Goal: Obtain resource: Obtain resource

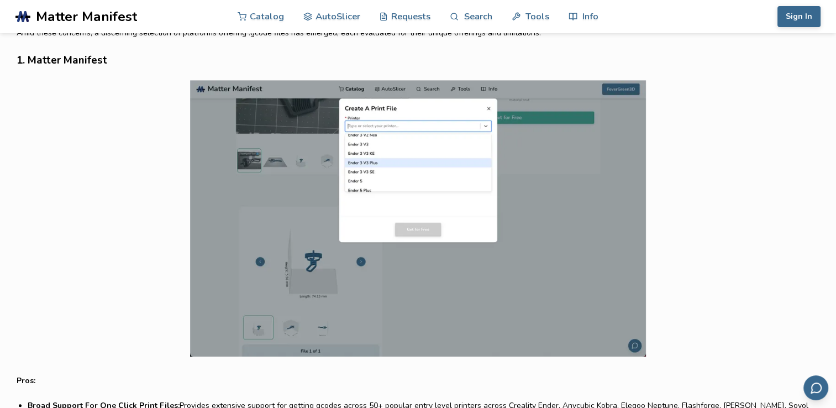
scroll to position [660, 0]
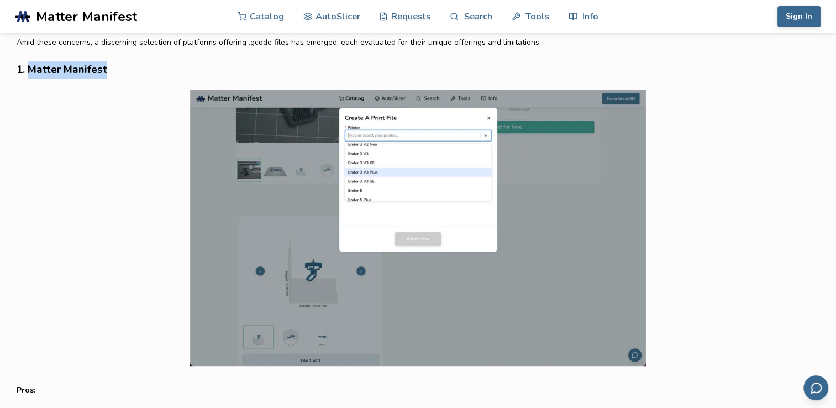
drag, startPoint x: 30, startPoint y: 67, endPoint x: 107, endPoint y: 70, distance: 76.9
click at [107, 70] on h3 "1. Matter Manifest" at bounding box center [418, 69] width 803 height 17
copy h3 "Matter Manifest"
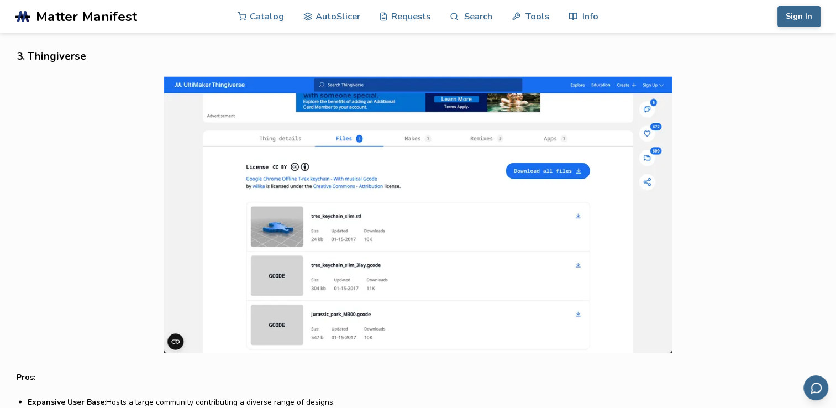
scroll to position [1765, 0]
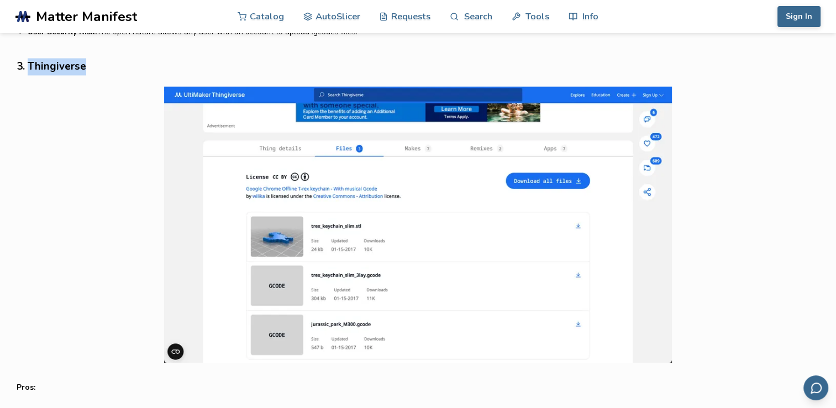
drag, startPoint x: 29, startPoint y: 50, endPoint x: 83, endPoint y: 64, distance: 55.4
click at [83, 64] on article "3D Printing unfolds through various intricate stages, yet the journey culminate…" at bounding box center [418, 47] width 803 height 2935
copy article "Thingiverse"
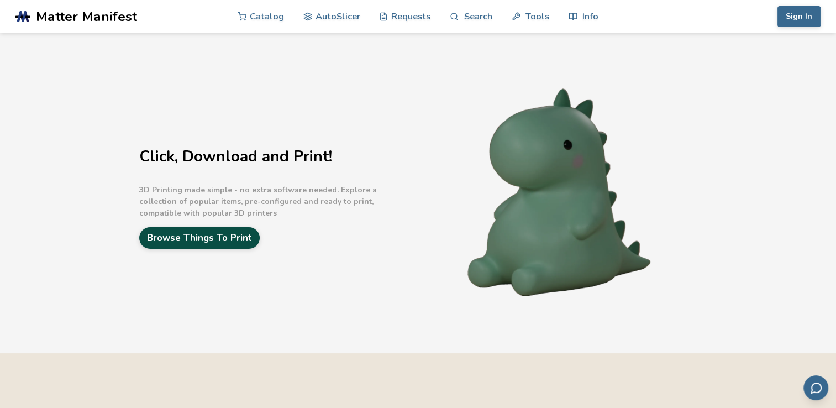
click at [234, 235] on link "Browse Things To Print" at bounding box center [199, 238] width 120 height 22
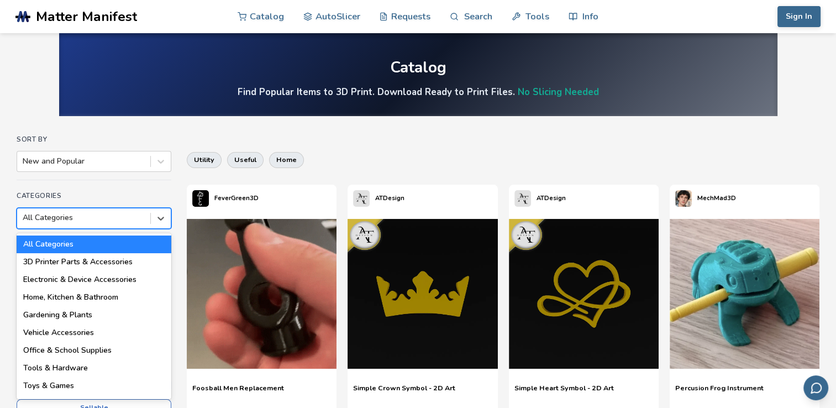
click at [56, 222] on div at bounding box center [84, 217] width 122 height 11
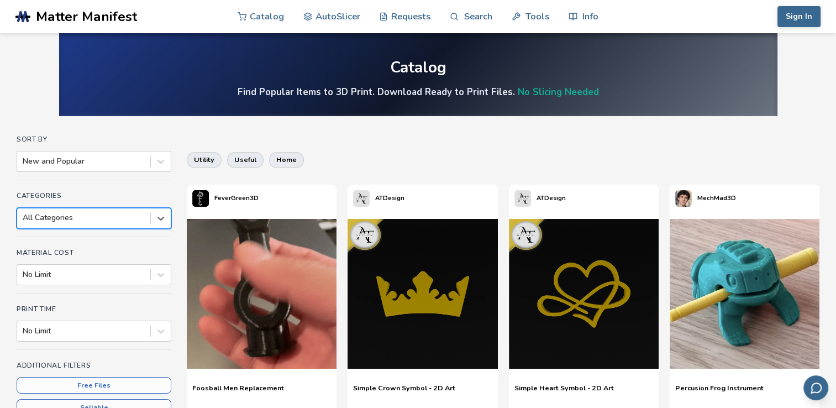
click at [56, 222] on div at bounding box center [84, 217] width 122 height 11
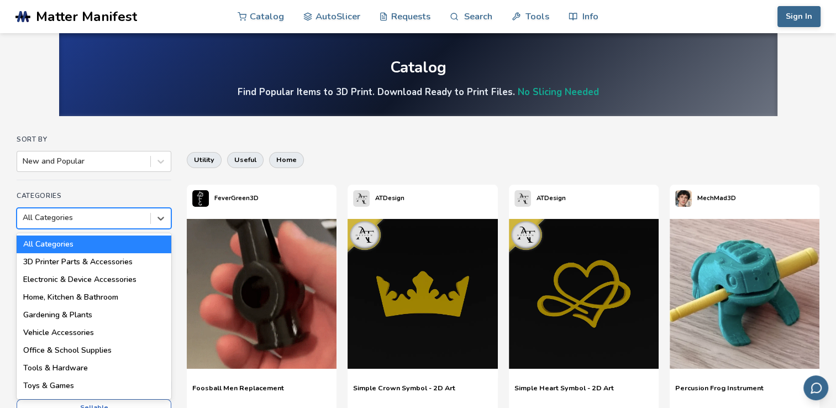
click at [56, 222] on div at bounding box center [84, 217] width 122 height 11
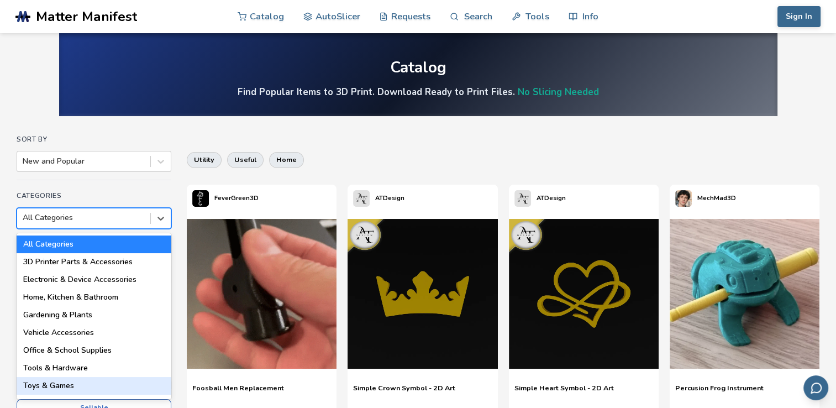
click at [95, 387] on div "Toys & Games" at bounding box center [94, 386] width 155 height 18
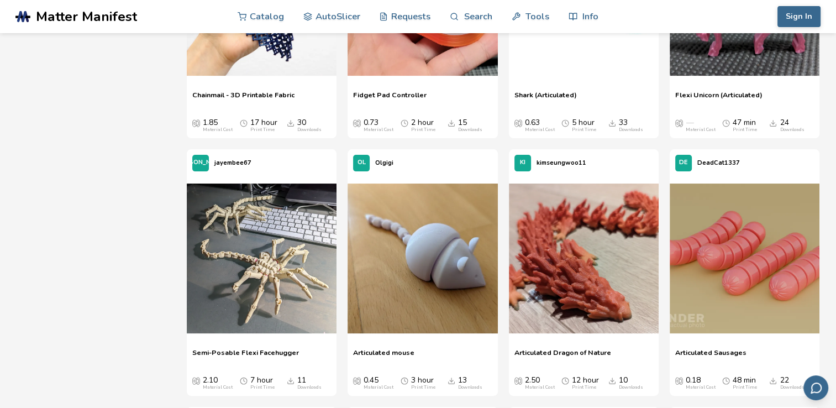
scroll to position [3941, 0]
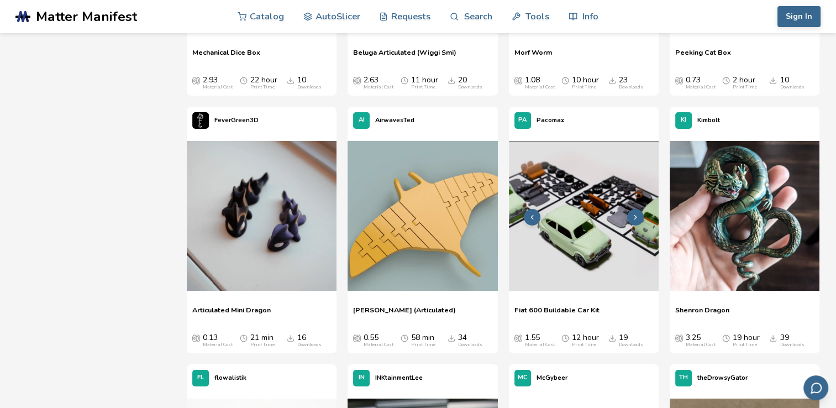
click at [601, 255] on img at bounding box center [584, 216] width 150 height 150
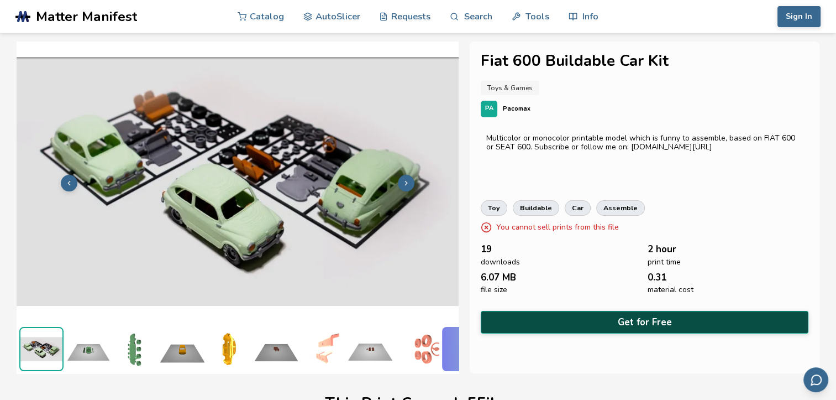
click at [652, 315] on button "Get for Free" at bounding box center [645, 322] width 328 height 23
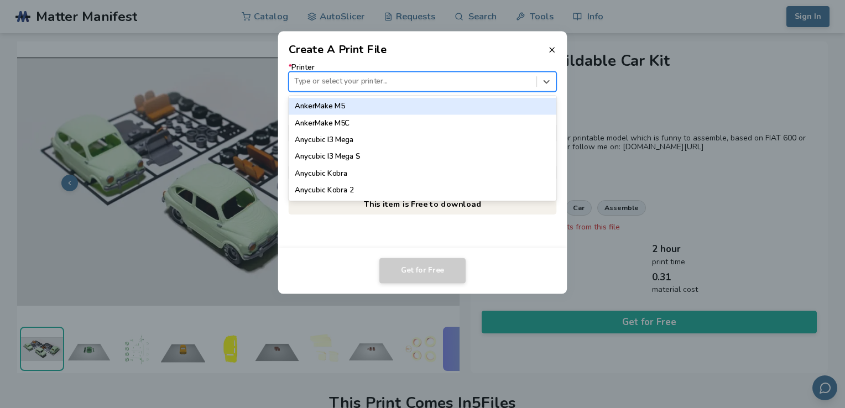
click at [420, 78] on div at bounding box center [412, 81] width 237 height 11
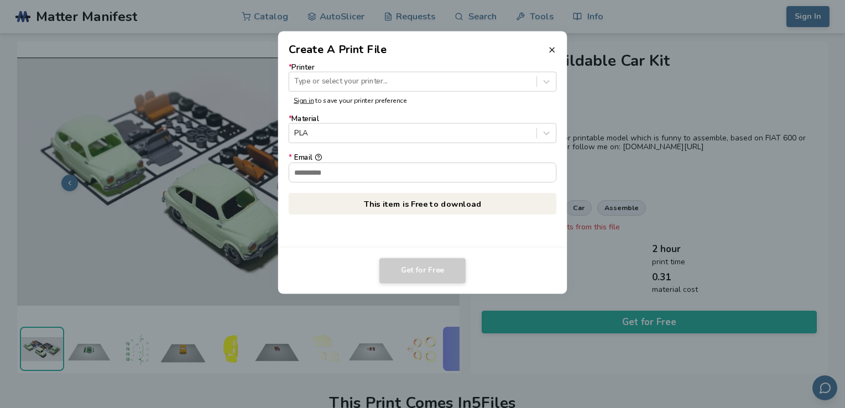
click at [296, 233] on div "* Printer Type or select your printer... Sign in to save your printer preferenc…" at bounding box center [422, 153] width 289 height 190
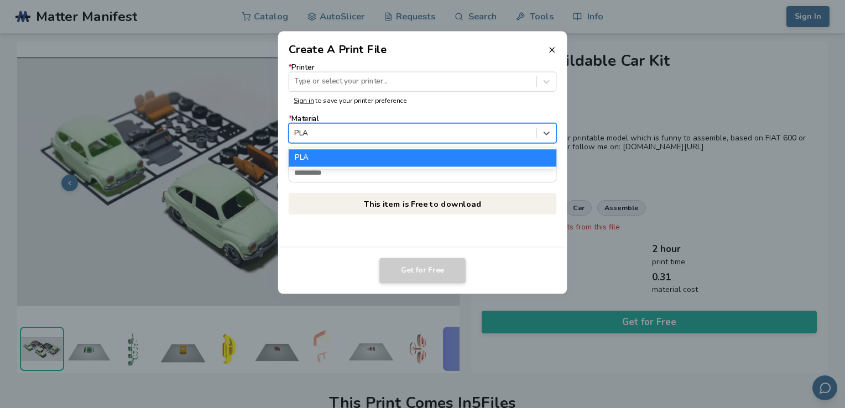
click at [314, 135] on div at bounding box center [412, 133] width 237 height 11
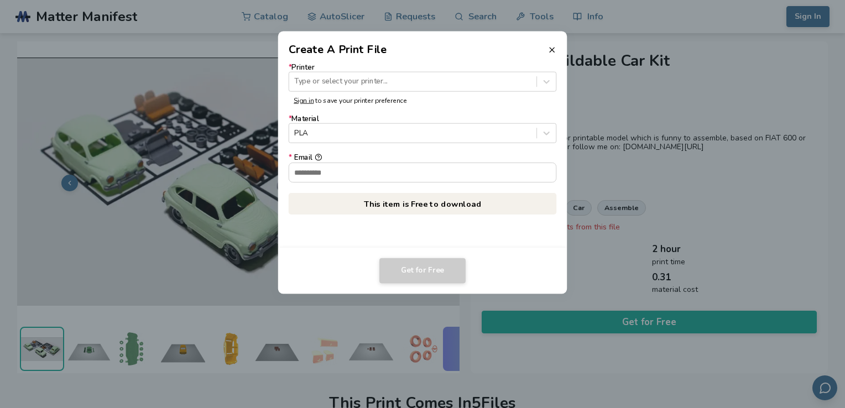
click at [310, 238] on div "* Printer Type or select your printer... Sign in to save your printer preferenc…" at bounding box center [422, 153] width 289 height 190
click at [374, 170] on input "* Email" at bounding box center [422, 171] width 267 height 19
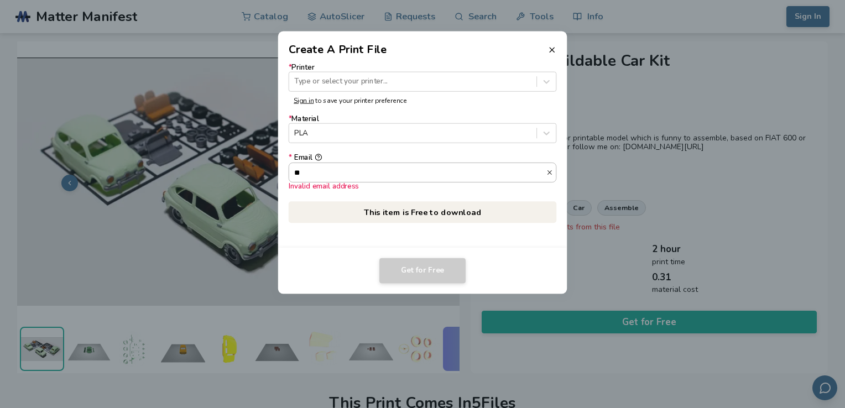
click at [382, 174] on input "**" at bounding box center [417, 171] width 257 height 19
type input "*"
drag, startPoint x: 382, startPoint y: 174, endPoint x: 332, endPoint y: 174, distance: 50.3
click at [332, 174] on input "* Email Required" at bounding box center [422, 171] width 267 height 19
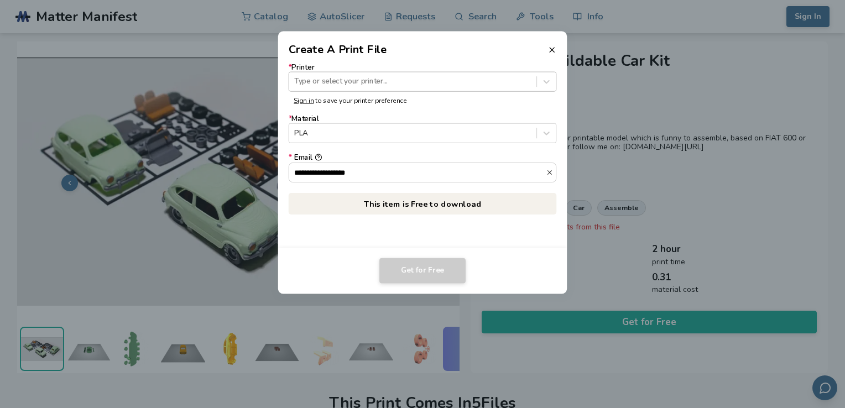
type input "**********"
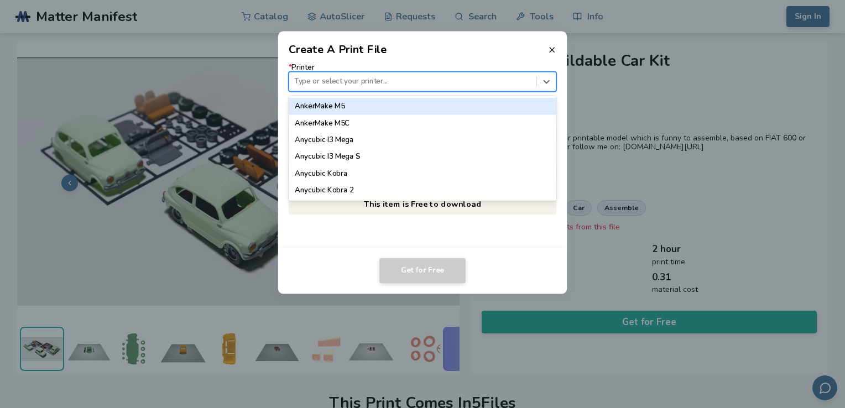
click at [392, 77] on div at bounding box center [412, 81] width 237 height 11
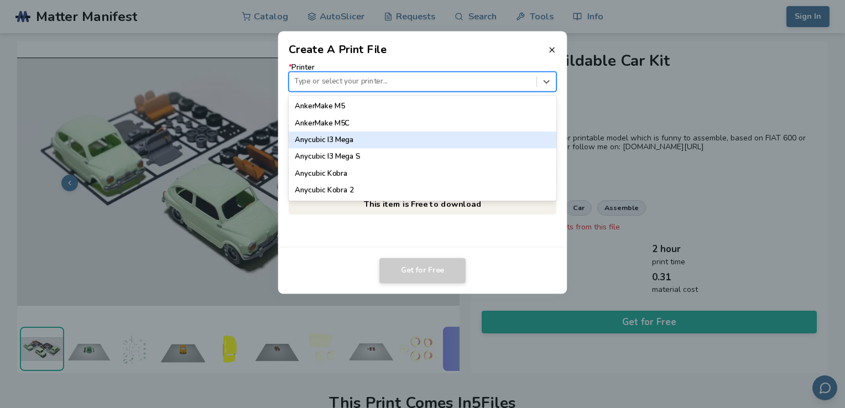
click at [549, 134] on div "AnkerMake M5 AnkerMake M5C Anycubic I3 Mega Anycubic I3 Mega S Anycubic Kobra A…" at bounding box center [423, 148] width 268 height 105
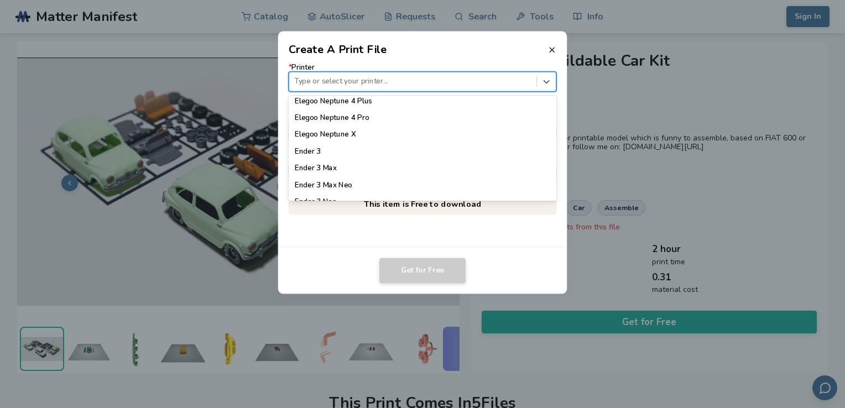
scroll to position [554, 0]
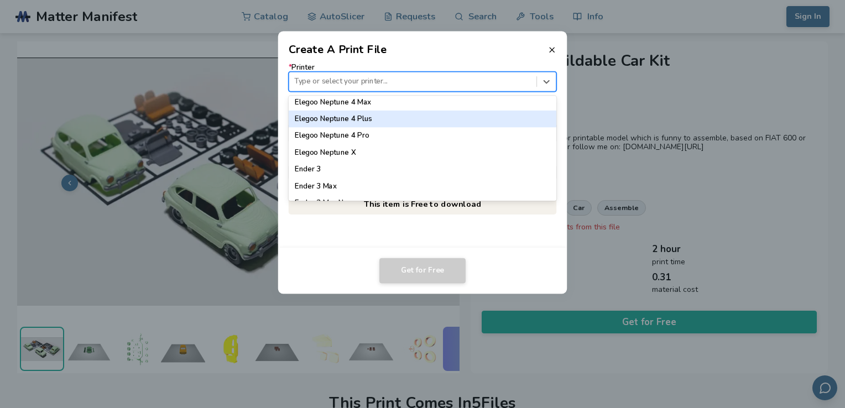
click at [445, 116] on div "Elegoo Neptune 4 Plus" at bounding box center [423, 119] width 268 height 17
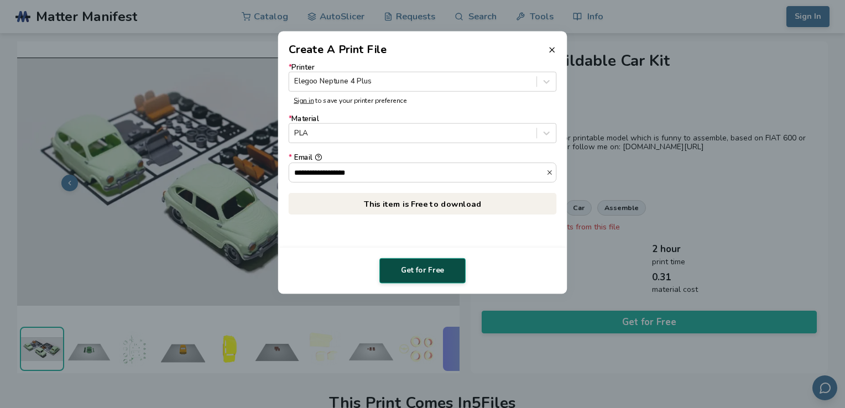
click at [409, 274] on button "Get for Free" at bounding box center [422, 270] width 86 height 25
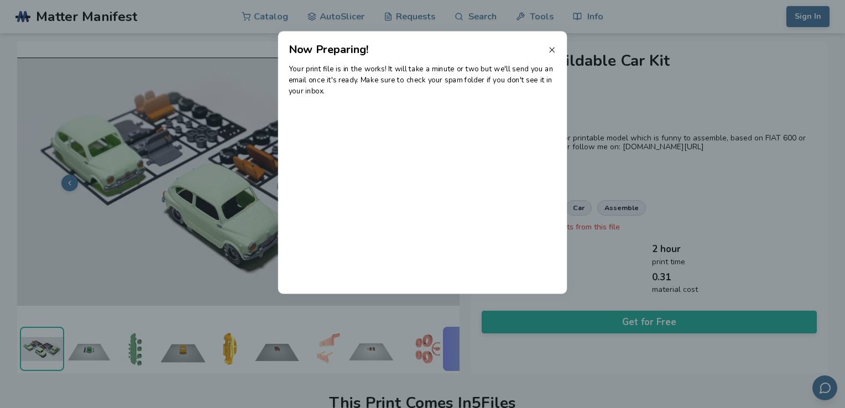
click at [551, 49] on line at bounding box center [551, 50] width 4 height 4
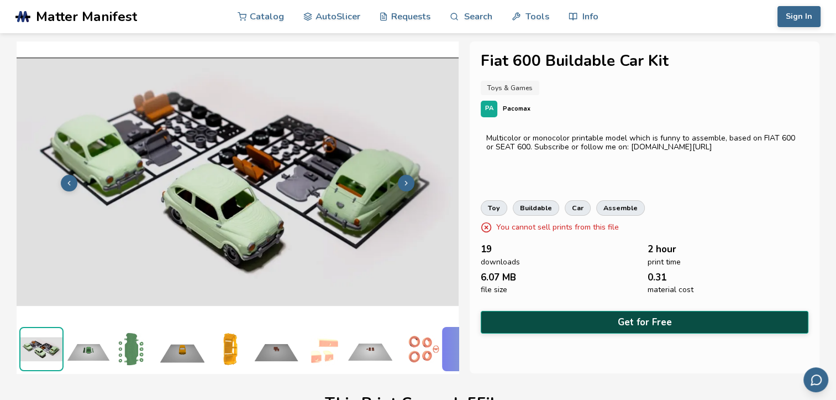
click at [574, 322] on button "Get for Free" at bounding box center [645, 322] width 328 height 23
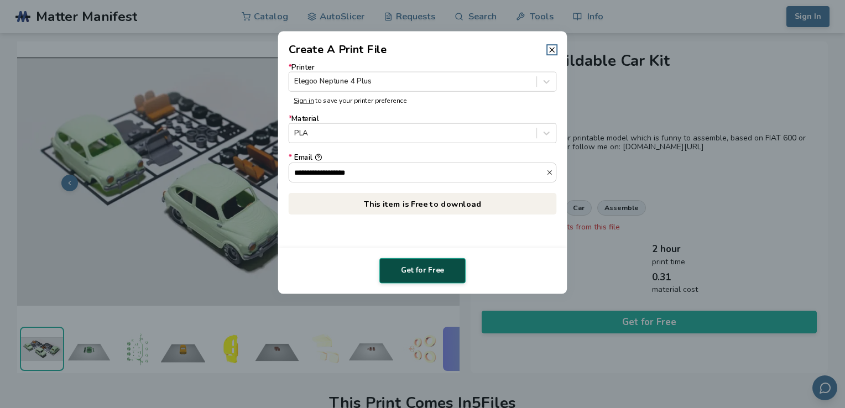
click at [431, 269] on button "Get for Free" at bounding box center [422, 270] width 86 height 25
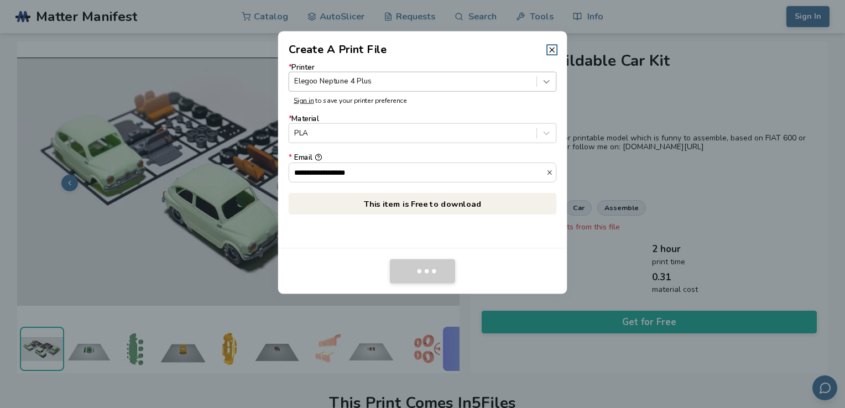
click at [547, 83] on icon at bounding box center [546, 81] width 11 height 11
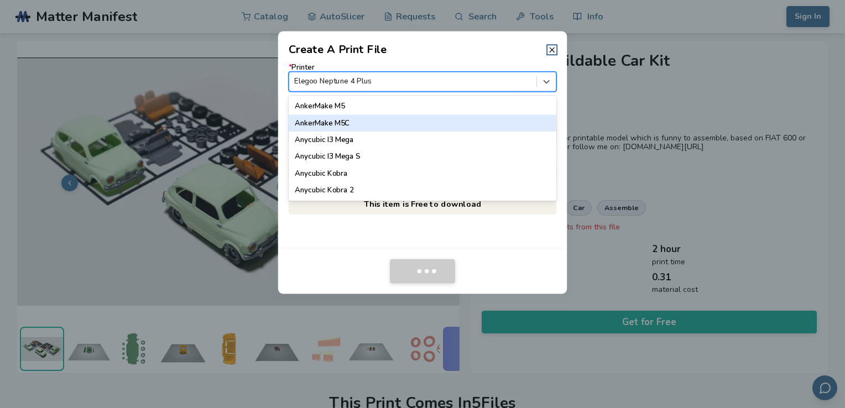
drag, startPoint x: 548, startPoint y: 111, endPoint x: 551, endPoint y: 118, distance: 7.7
click at [551, 118] on div "AnkerMake M5 AnkerMake M5C Anycubic I3 Mega Anycubic I3 Mega S Anycubic Kobra A…" at bounding box center [423, 148] width 268 height 105
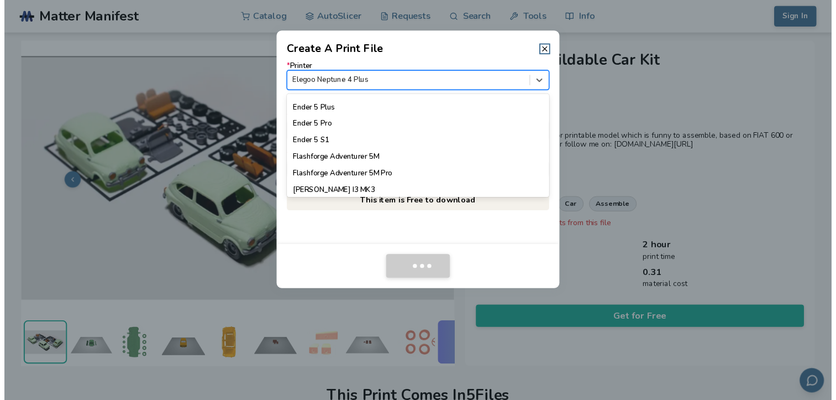
scroll to position [1029, 0]
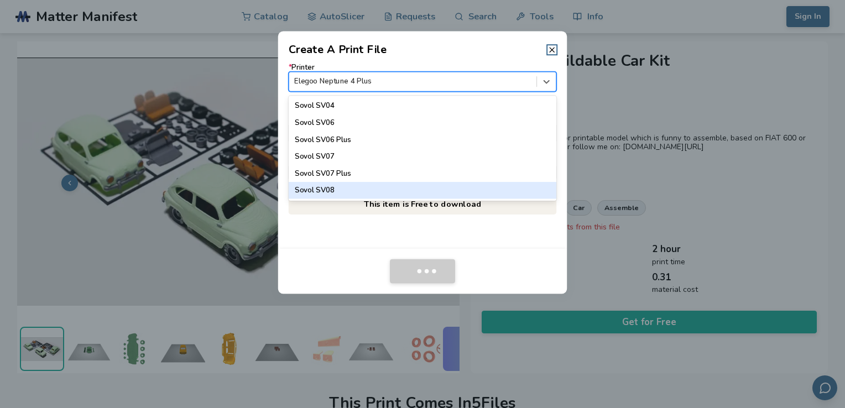
click at [398, 189] on div "Sovol SV08" at bounding box center [423, 190] width 268 height 17
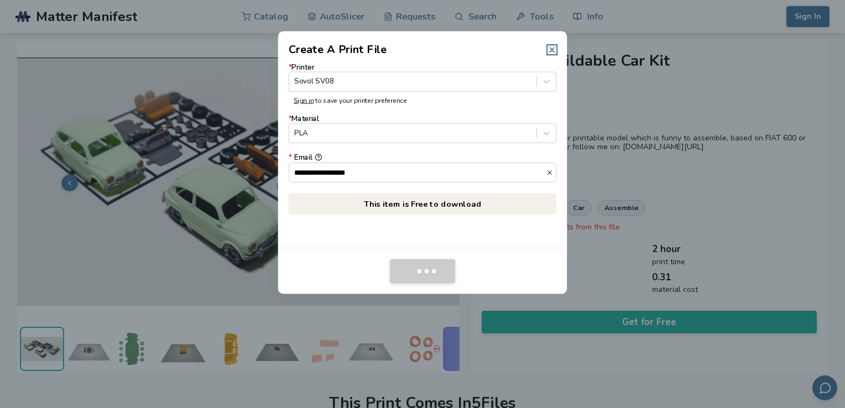
click at [549, 46] on icon at bounding box center [551, 49] width 9 height 9
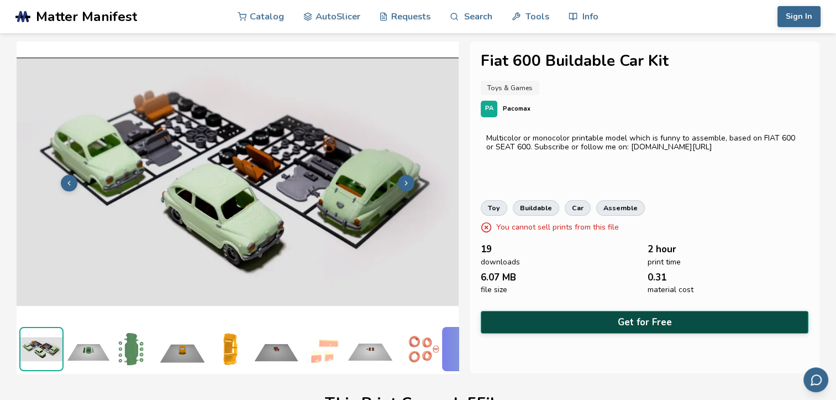
click at [600, 316] on button "Get for Free" at bounding box center [645, 322] width 328 height 23
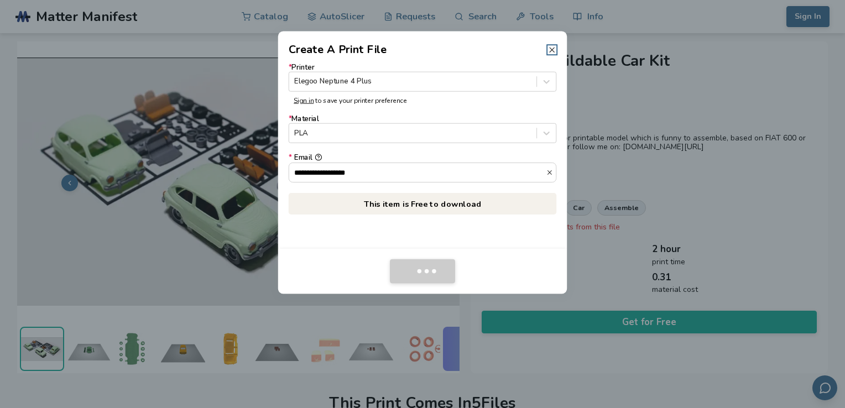
click at [548, 49] on icon at bounding box center [551, 49] width 9 height 9
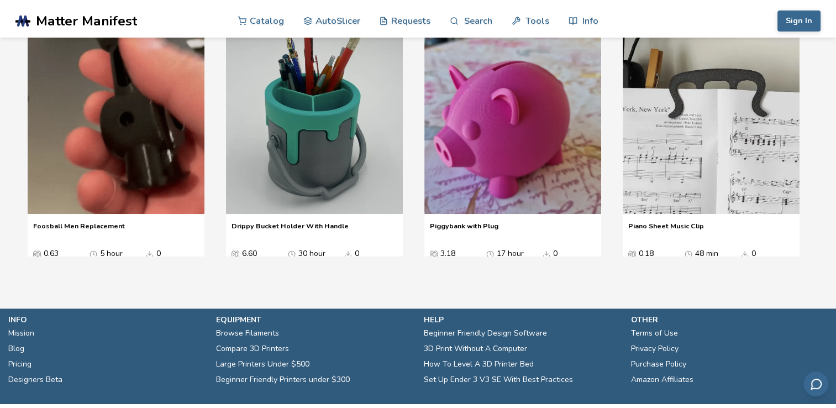
scroll to position [0, 0]
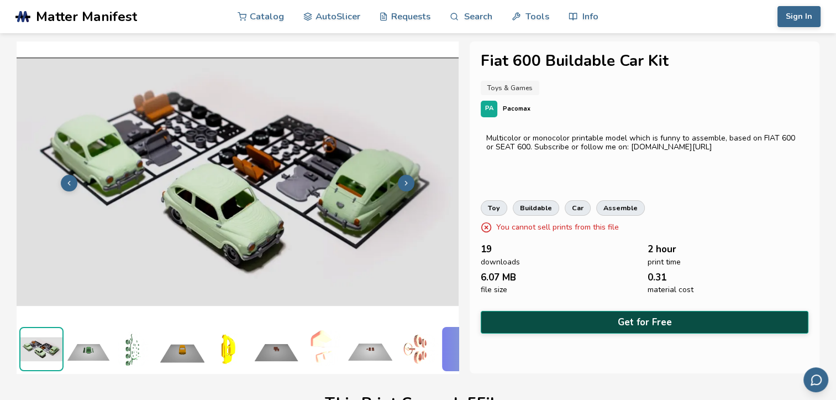
click at [613, 313] on button "Get for Free" at bounding box center [645, 322] width 328 height 23
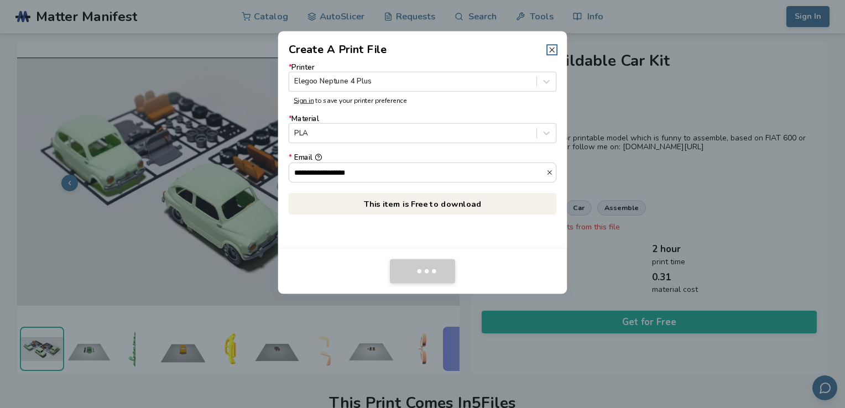
click at [549, 45] on icon at bounding box center [551, 49] width 9 height 9
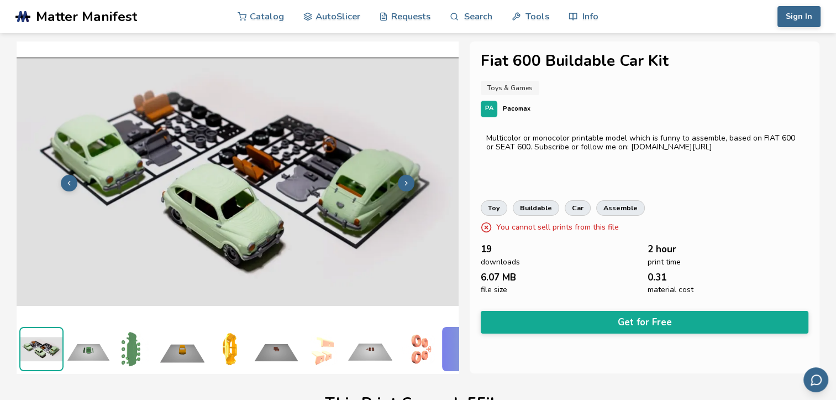
click at [516, 109] on p "Pacomax" at bounding box center [517, 109] width 28 height 12
click at [536, 200] on link "buildable" at bounding box center [536, 207] width 46 height 15
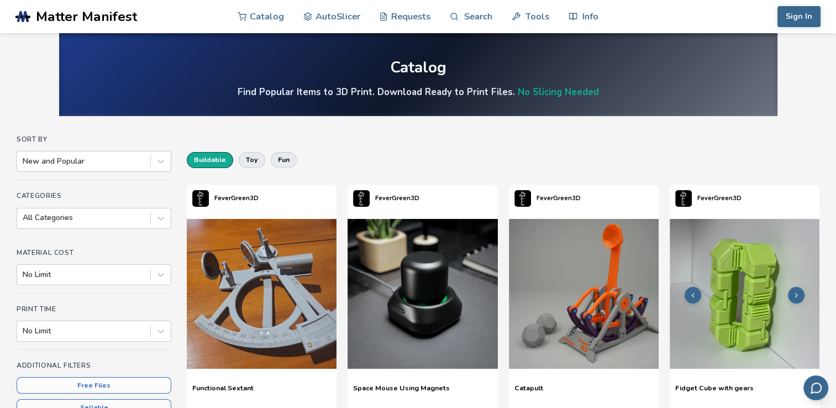
click at [766, 274] on img at bounding box center [745, 294] width 150 height 150
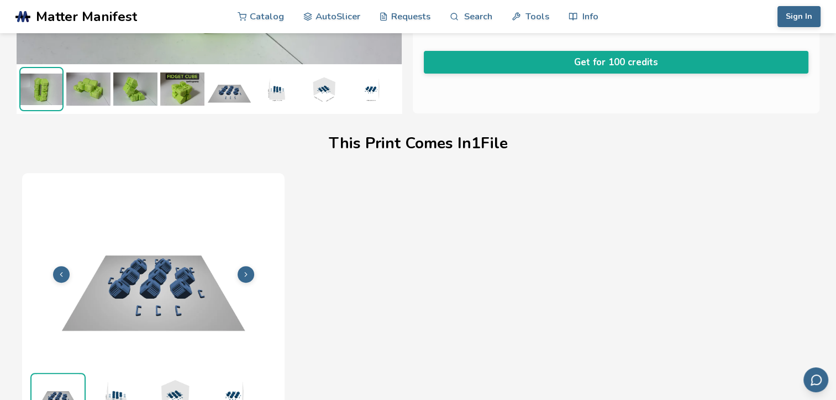
scroll to position [506, 0]
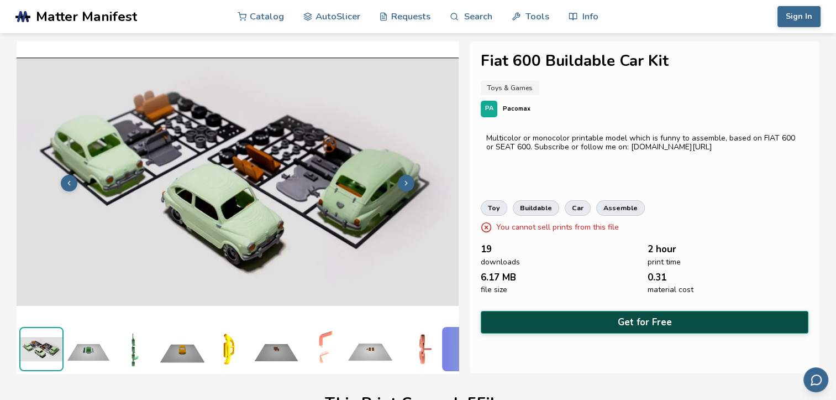
click at [549, 311] on button "Get for Free" at bounding box center [645, 322] width 328 height 23
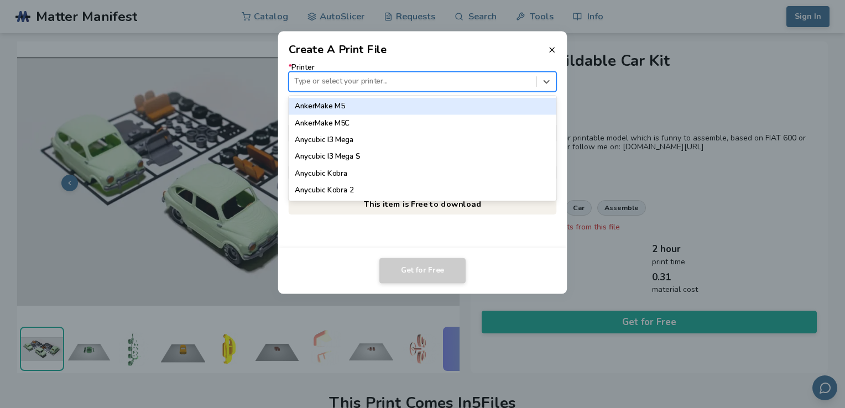
click at [397, 80] on div at bounding box center [412, 81] width 237 height 11
click at [394, 99] on div "AnkerMake M5" at bounding box center [423, 106] width 268 height 17
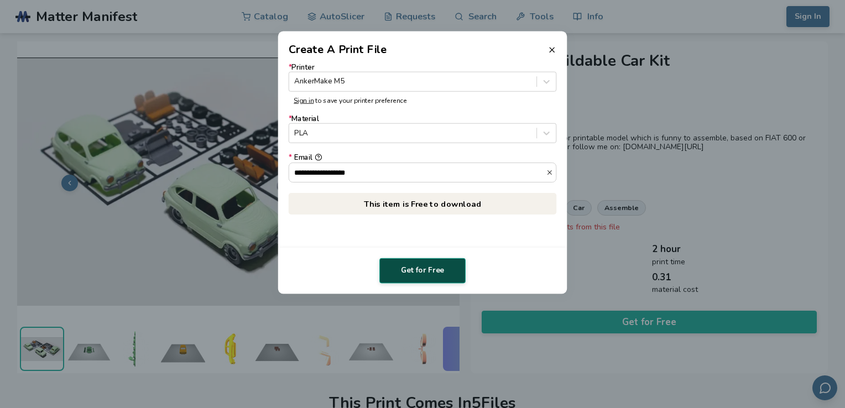
click at [439, 276] on button "Get for Free" at bounding box center [422, 270] width 86 height 25
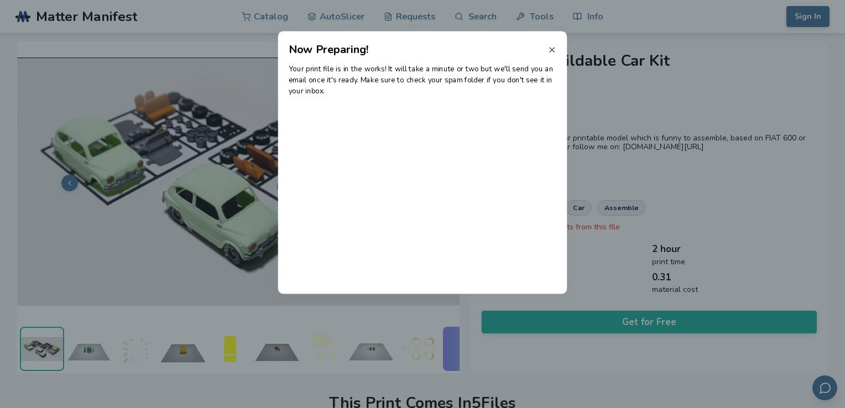
click at [555, 48] on icon at bounding box center [551, 49] width 9 height 9
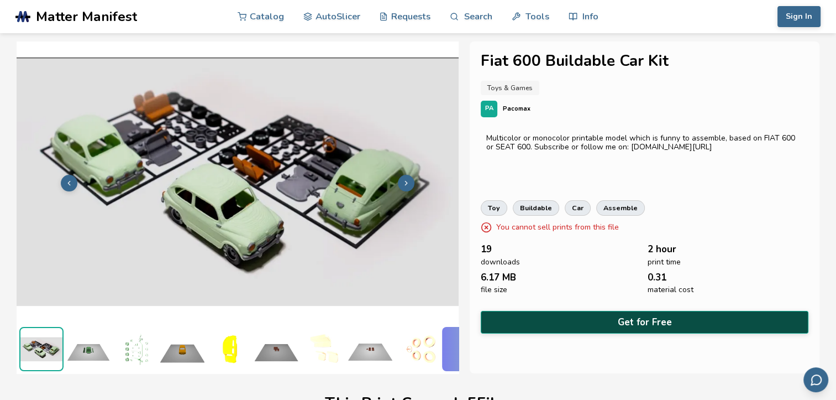
click at [599, 317] on button "Get for Free" at bounding box center [645, 322] width 328 height 23
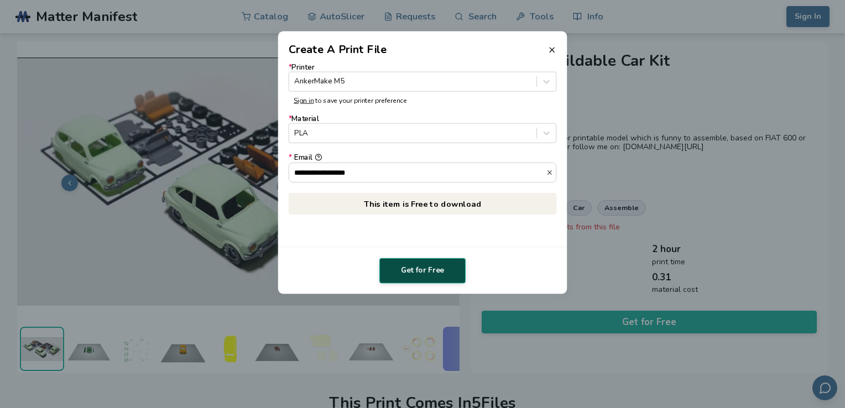
click at [432, 271] on button "Get for Free" at bounding box center [422, 270] width 86 height 25
